Goal: Task Accomplishment & Management: Manage account settings

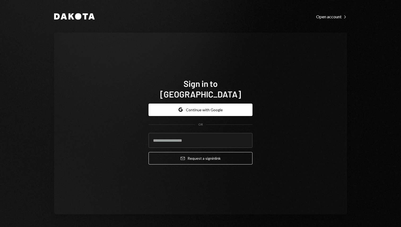
type input "**********"
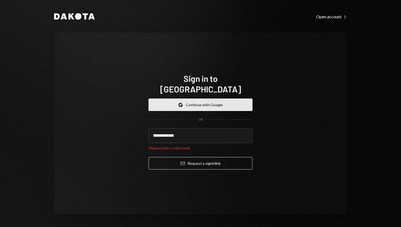
click at [205, 99] on button "Google Continue with Google" at bounding box center [201, 105] width 104 height 12
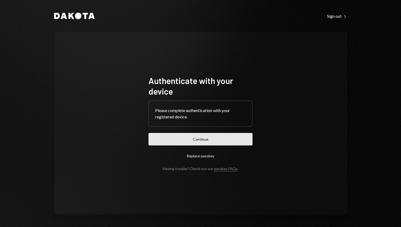
click at [195, 142] on button "Continue" at bounding box center [201, 139] width 104 height 12
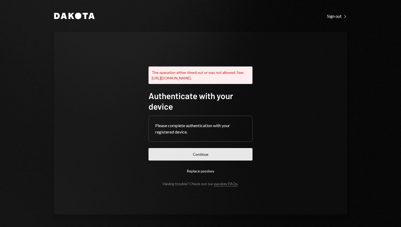
click at [225, 157] on button "Continue" at bounding box center [201, 154] width 104 height 12
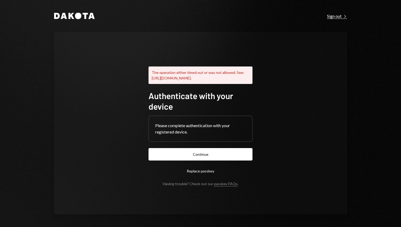
click at [339, 16] on div "Sign out Right Caret" at bounding box center [337, 16] width 20 height 5
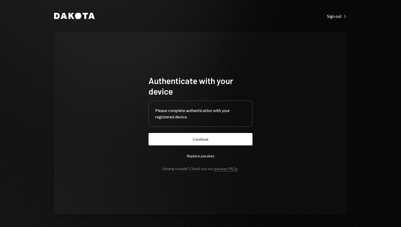
click at [203, 117] on div "Please complete authentication with your registered device." at bounding box center [200, 113] width 91 height 13
click at [202, 137] on button "Continue" at bounding box center [201, 139] width 104 height 12
